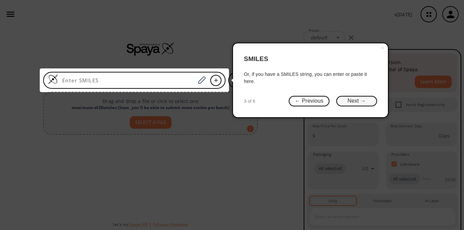
click at [351, 101] on button "Next →" at bounding box center [356, 101] width 41 height 11
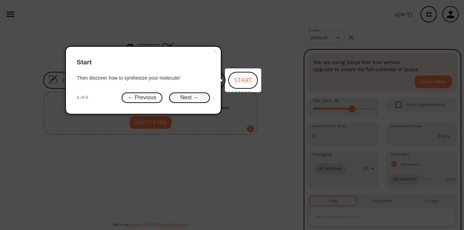
click at [199, 96] on button "Next →" at bounding box center [189, 98] width 41 height 11
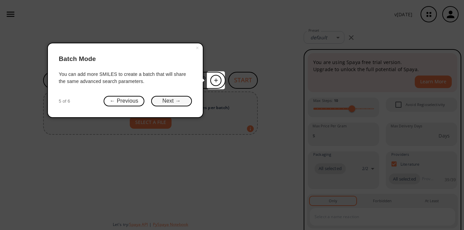
click at [180, 102] on button "Next →" at bounding box center [171, 101] width 41 height 11
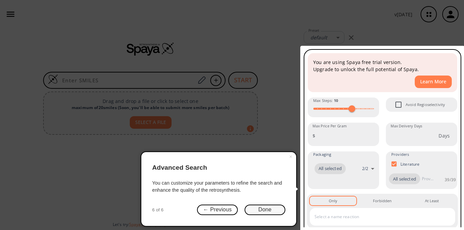
click at [257, 210] on button "Done" at bounding box center [264, 210] width 41 height 11
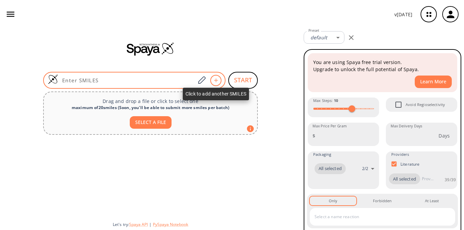
click at [221, 79] on div at bounding box center [215, 80] width 11 height 11
click at [217, 81] on icon at bounding box center [215, 80] width 7 height 4
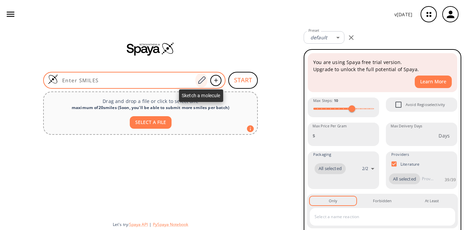
click at [203, 81] on icon at bounding box center [201, 80] width 9 height 9
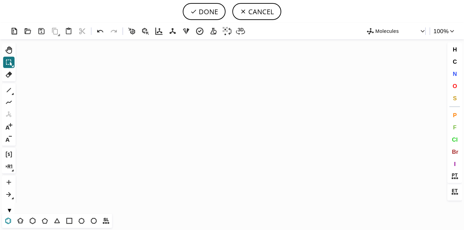
click at [6, 220] on icon at bounding box center [8, 221] width 9 height 9
click at [182, 146] on icon "Created with [PERSON_NAME] 2.3.0" at bounding box center [231, 126] width 427 height 175
click at [9, 94] on icon at bounding box center [8, 90] width 9 height 9
drag, startPoint x: 181, startPoint y: 129, endPoint x: 181, endPoint y: 120, distance: 8.5
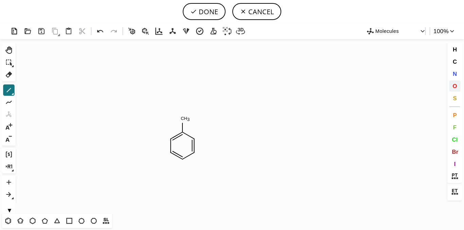
click at [456, 88] on span "O" at bounding box center [454, 86] width 4 height 6
click at [183, 118] on tspan "O" at bounding box center [182, 118] width 3 height 5
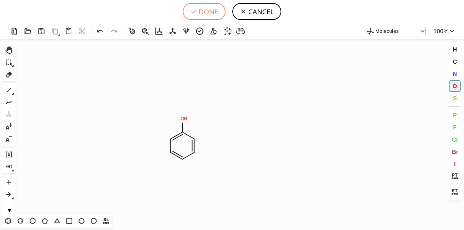
click at [198, 8] on button "DONE" at bounding box center [204, 11] width 43 height 17
type input "C1C=CC=CC=1O"
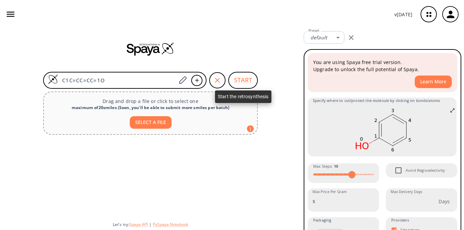
click at [246, 80] on button "START" at bounding box center [243, 80] width 30 height 17
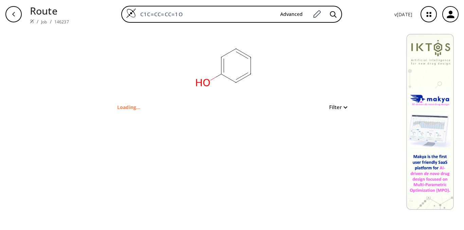
type input "OC1=CC=CC=C1"
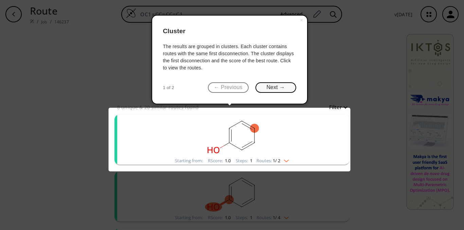
click at [267, 88] on button "Next →" at bounding box center [275, 87] width 41 height 11
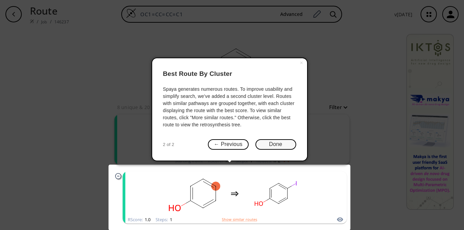
click at [269, 147] on button "Done" at bounding box center [275, 144] width 41 height 11
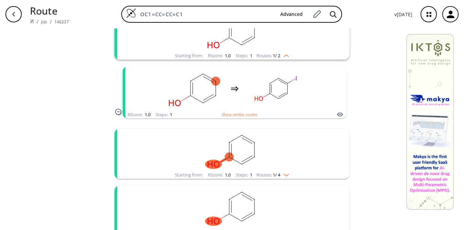
scroll to position [106, 0]
click at [225, 149] on rect "clusters" at bounding box center [232, 150] width 176 height 42
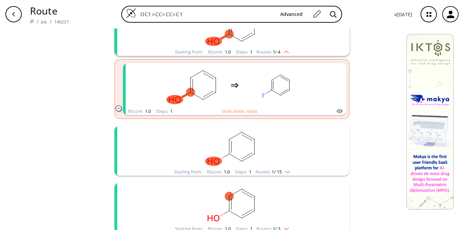
scroll to position [231, 0]
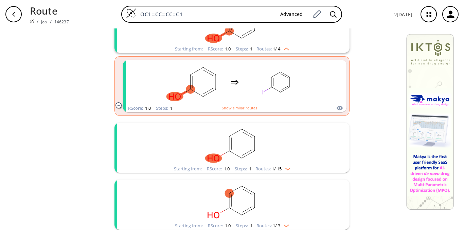
click at [183, 151] on rect "clusters" at bounding box center [232, 144] width 176 height 42
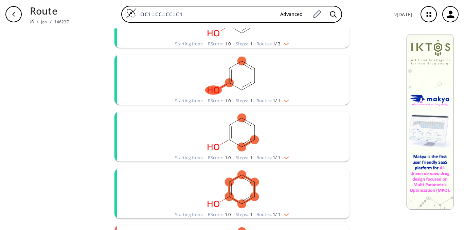
scroll to position [526, 0]
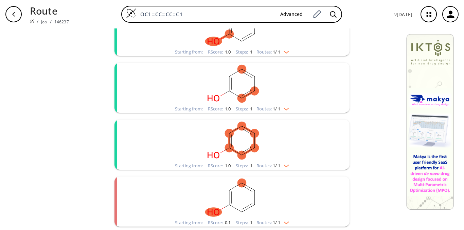
click at [193, 185] on rect "clusters" at bounding box center [232, 198] width 176 height 42
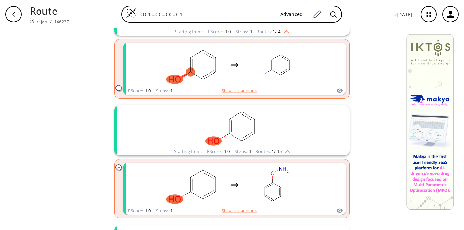
scroll to position [247, 0]
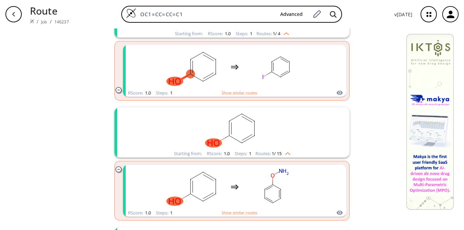
click at [225, 136] on ellipse "clusters" at bounding box center [229, 136] width 9 height 9
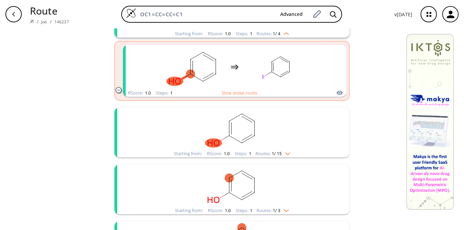
click at [225, 136] on ellipse "clusters" at bounding box center [229, 136] width 9 height 9
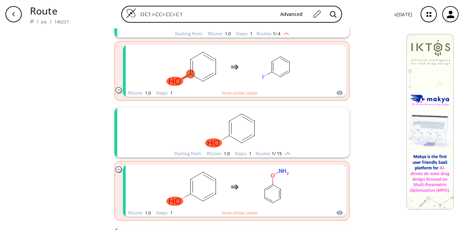
click at [225, 136] on ellipse "clusters" at bounding box center [229, 136] width 9 height 9
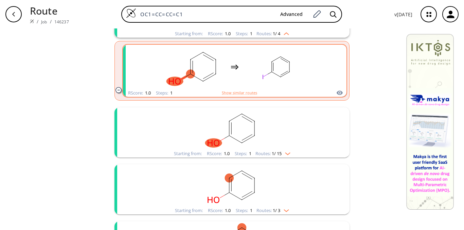
click at [201, 73] on rect "clusters" at bounding box center [193, 67] width 61 height 42
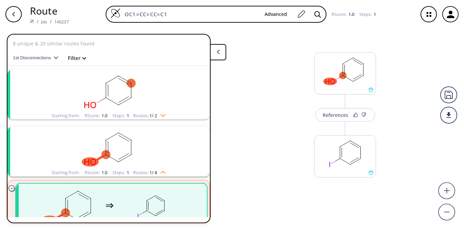
click at [135, 88] on rect "clusters" at bounding box center [108, 91] width 176 height 42
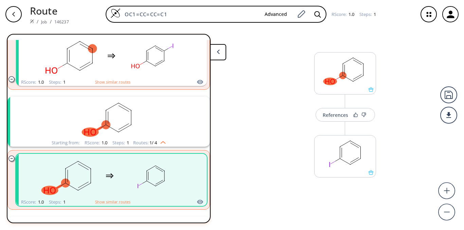
scroll to position [108, 0]
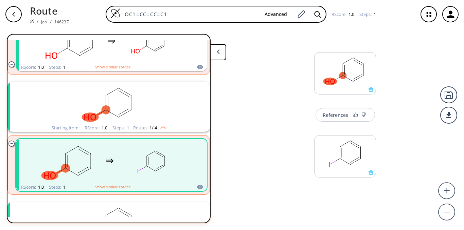
click at [109, 104] on rect "clusters" at bounding box center [108, 103] width 176 height 42
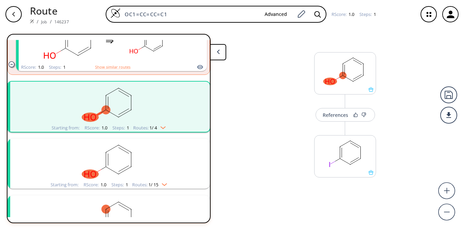
click at [110, 108] on rect "clusters" at bounding box center [108, 103] width 176 height 42
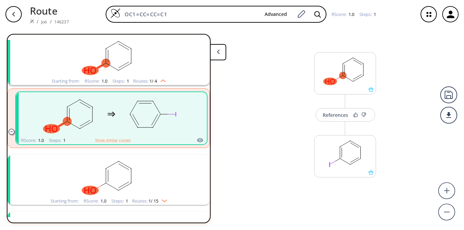
scroll to position [225, 0]
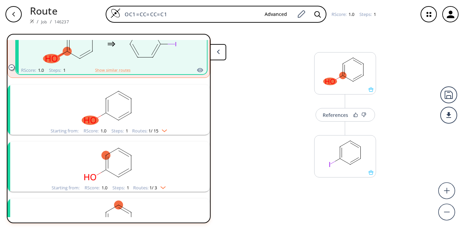
click at [110, 108] on rect "clusters" at bounding box center [108, 106] width 176 height 42
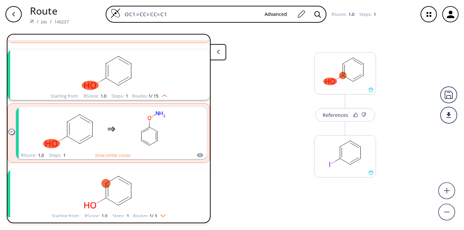
scroll to position [319, 0]
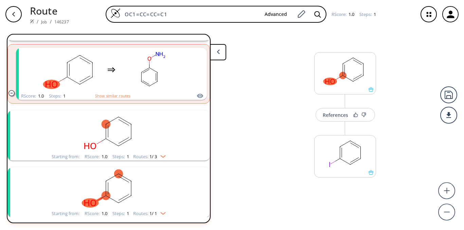
click at [124, 125] on rect "clusters" at bounding box center [108, 132] width 176 height 42
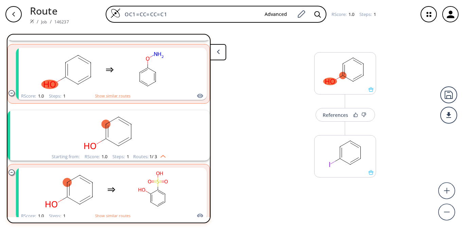
scroll to position [462, 0]
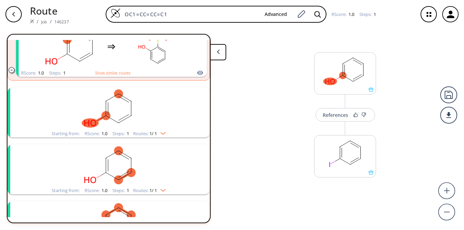
click at [124, 125] on rect "clusters" at bounding box center [108, 109] width 176 height 42
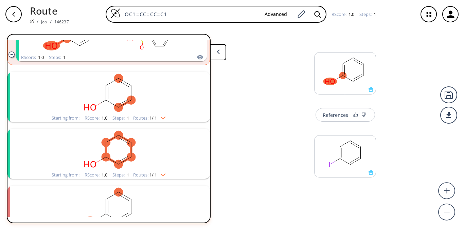
scroll to position [620, 0]
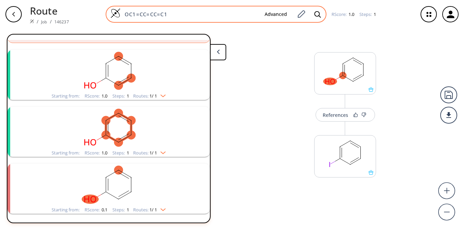
click at [226, 7] on div "OC1=CC=CC=C1 Advanced" at bounding box center [216, 14] width 221 height 17
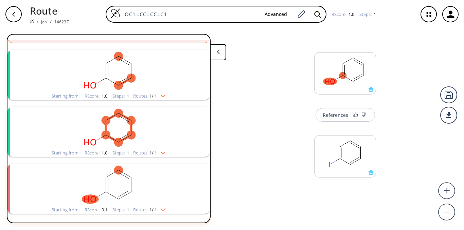
click at [13, 12] on icon "button" at bounding box center [13, 14] width 5 height 5
